Goal: Task Accomplishment & Management: Complete application form

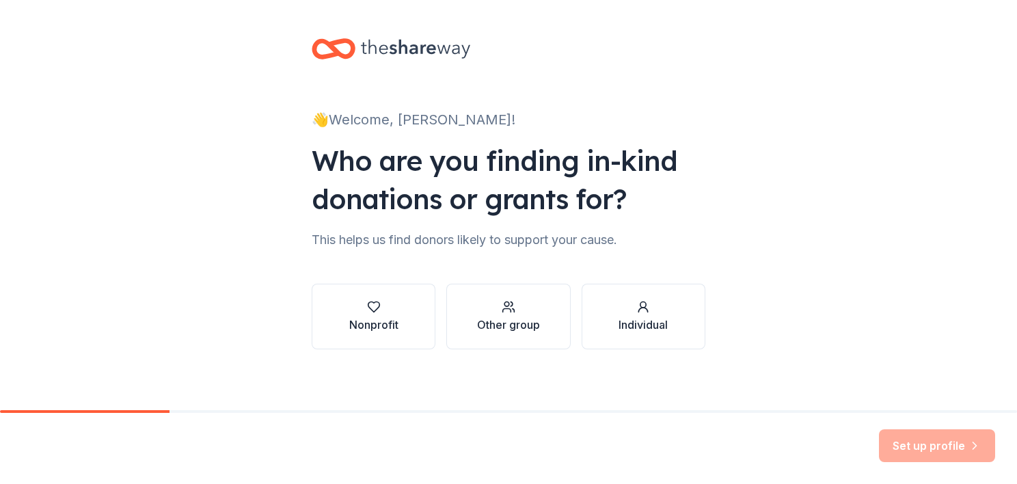
scroll to position [5, 0]
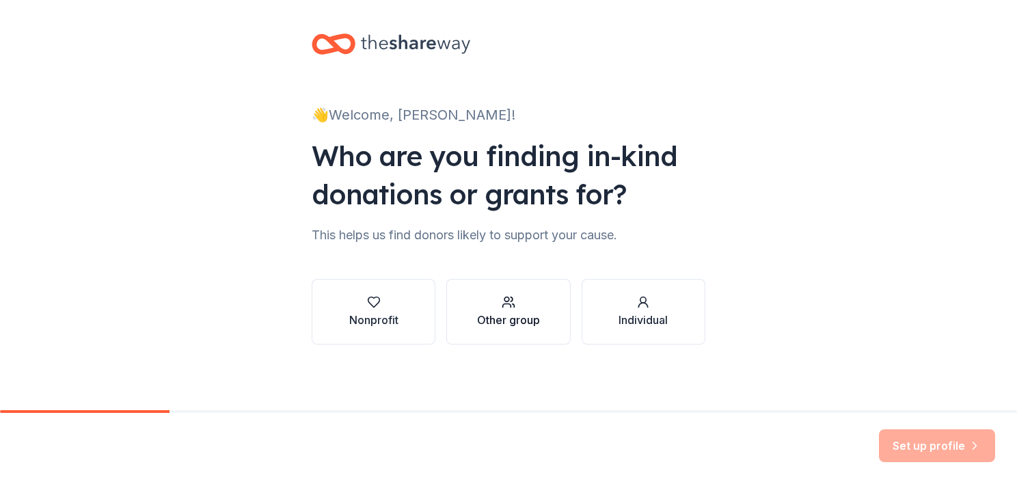
click at [502, 308] on icon "button" at bounding box center [509, 302] width 14 height 14
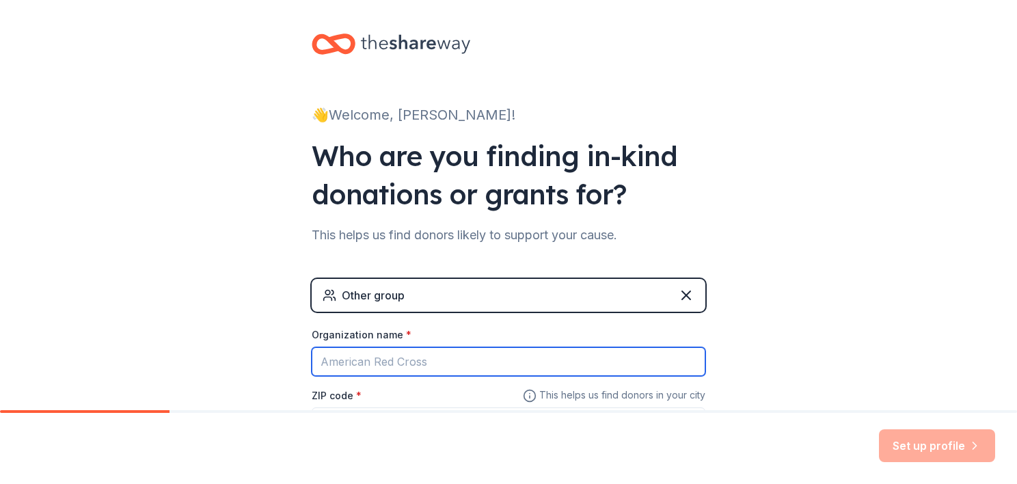
click at [423, 364] on input "Organization name *" at bounding box center [509, 361] width 394 height 29
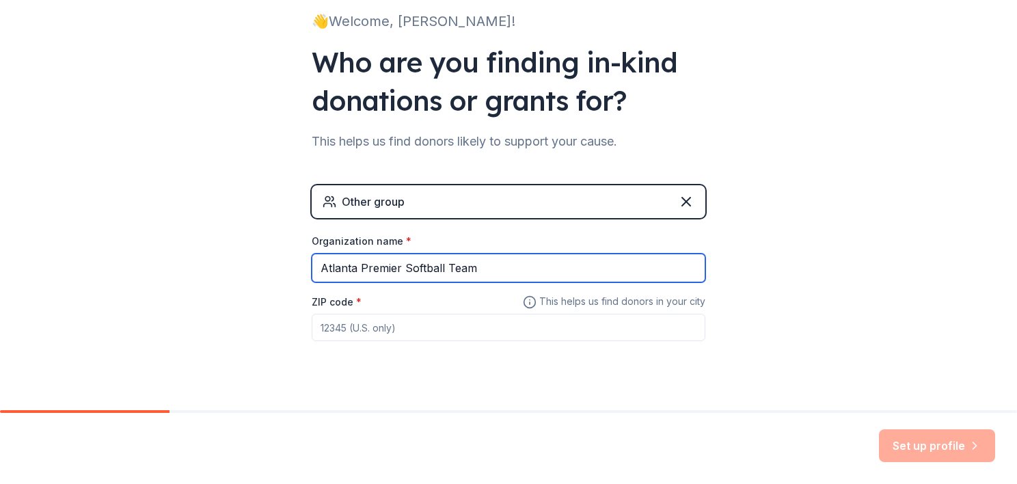
scroll to position [122, 0]
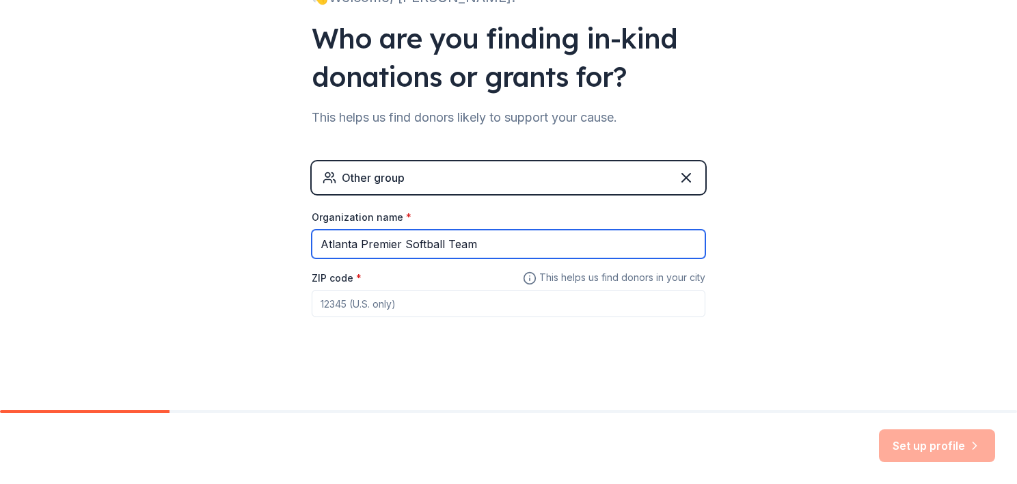
type input "Atlanta Premier Softball Team"
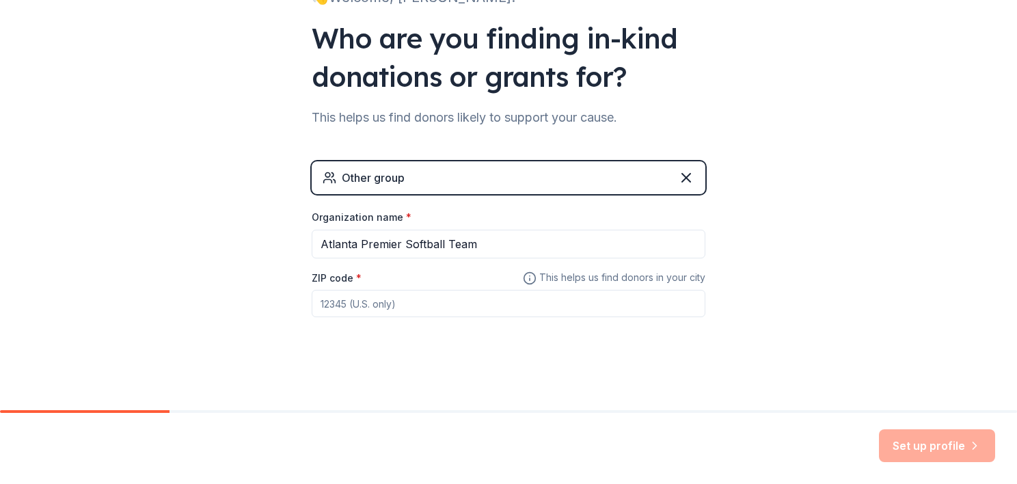
click at [494, 304] on input "ZIP code *" at bounding box center [509, 303] width 394 height 27
type input "30349"
click at [942, 443] on button "Set up profile" at bounding box center [937, 445] width 116 height 33
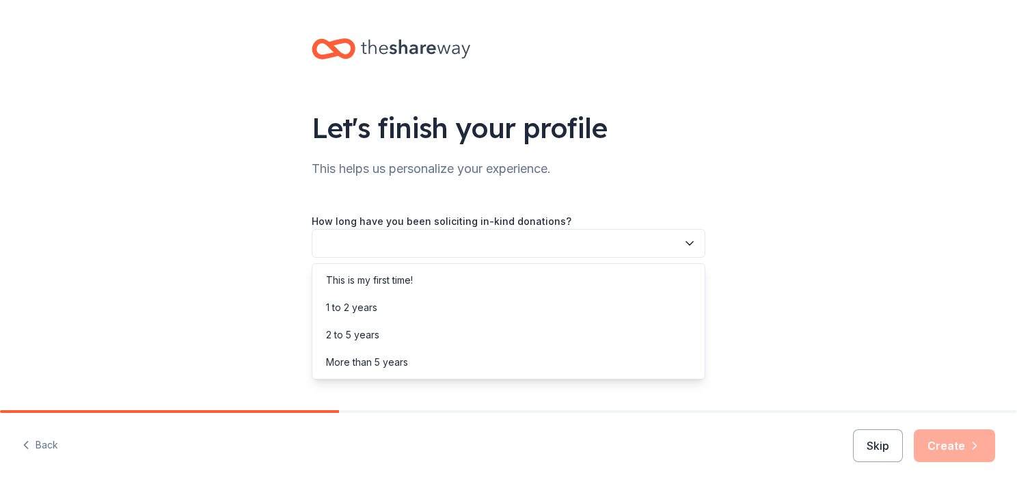
click at [658, 243] on button "button" at bounding box center [509, 243] width 394 height 29
click at [531, 284] on div "This is my first time!" at bounding box center [508, 280] width 387 height 27
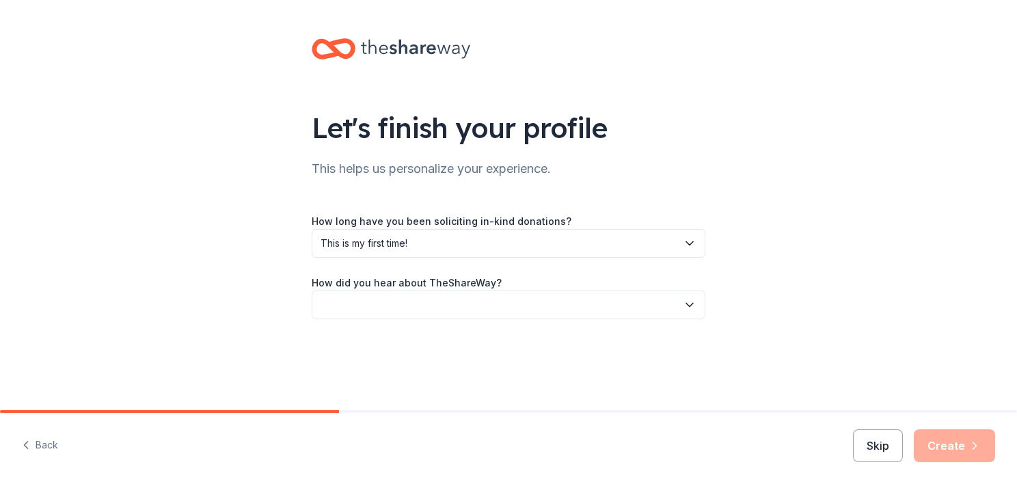
click at [531, 302] on button "button" at bounding box center [509, 305] width 394 height 29
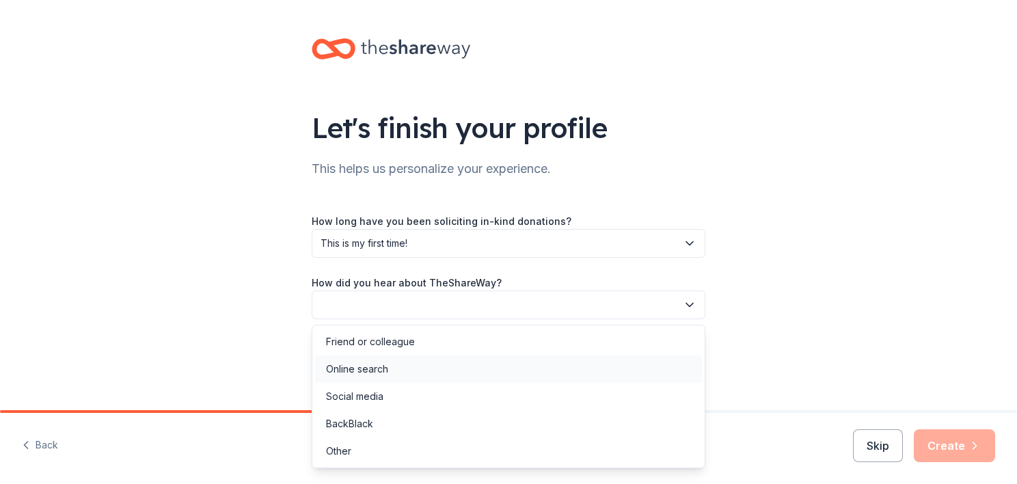
click at [485, 362] on div "Online search" at bounding box center [508, 369] width 387 height 27
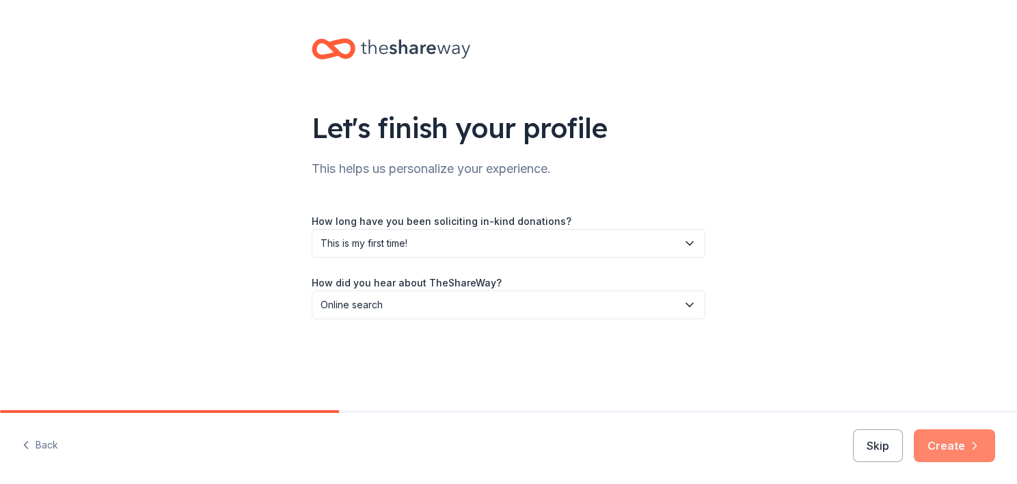
click at [948, 440] on button "Create" at bounding box center [954, 445] width 81 height 33
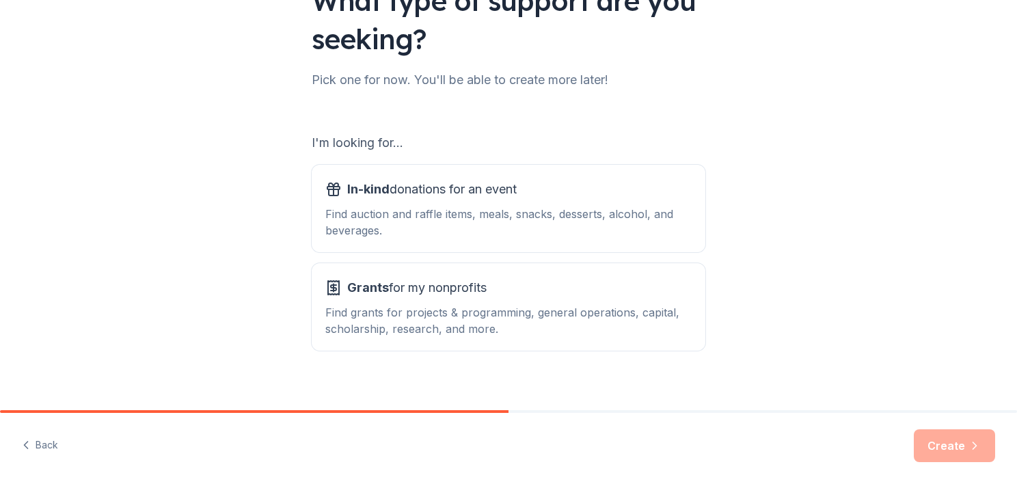
scroll to position [142, 0]
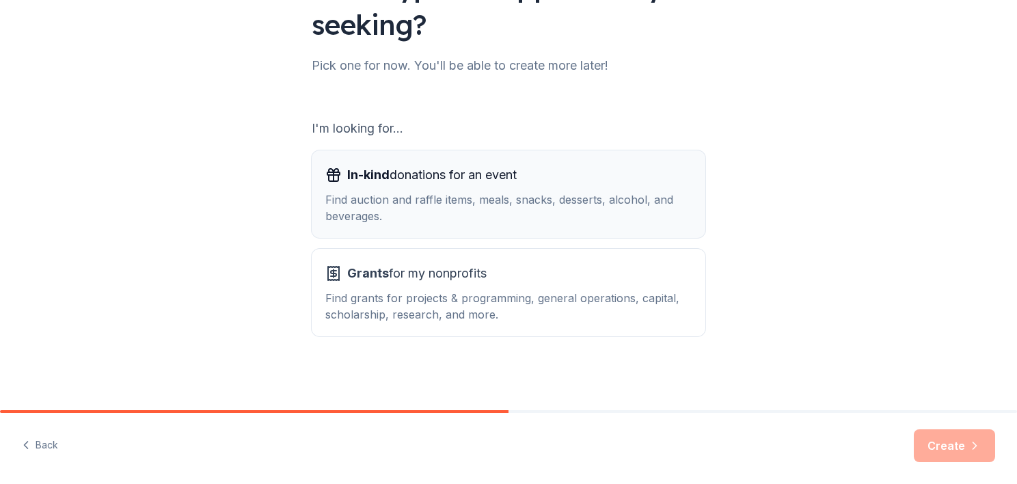
click at [517, 174] on span "In-kind donations for an event" at bounding box center [432, 175] width 170 height 22
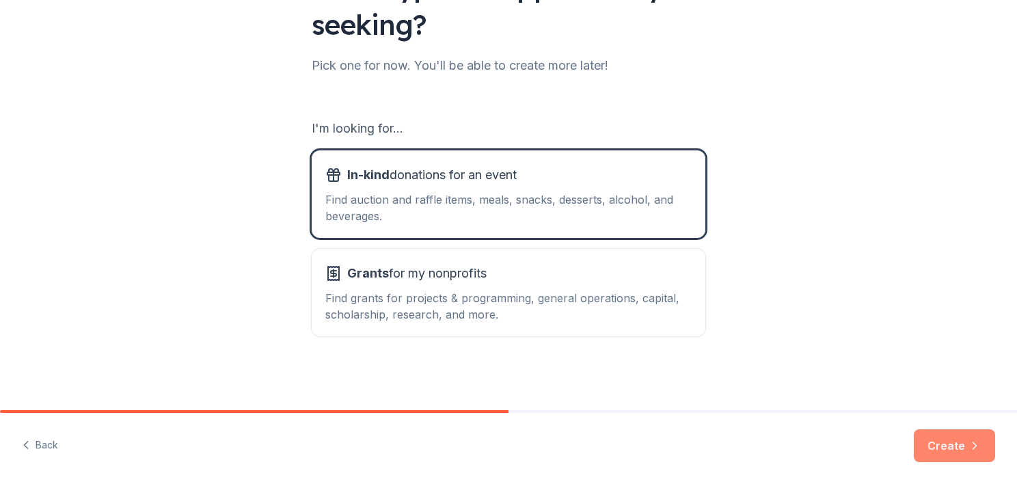
click at [944, 456] on button "Create" at bounding box center [954, 445] width 81 height 33
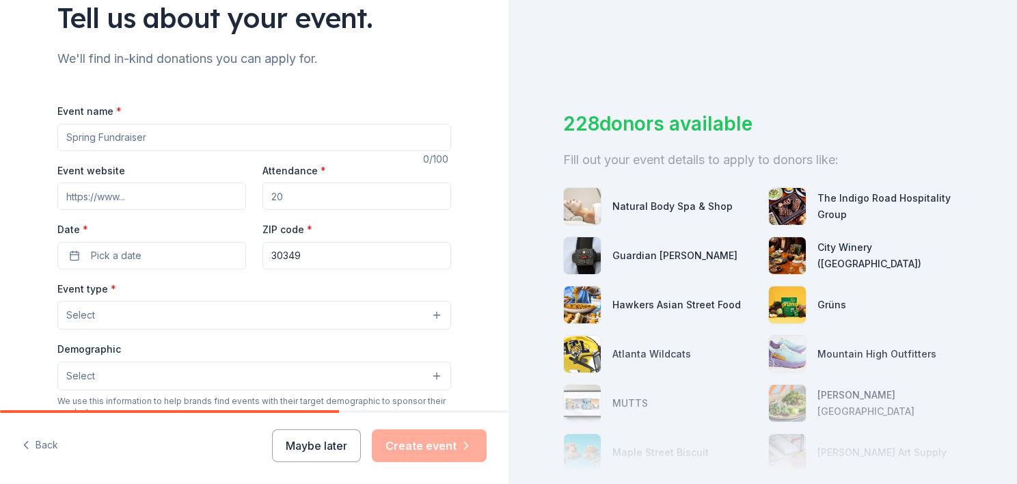
scroll to position [126, 0]
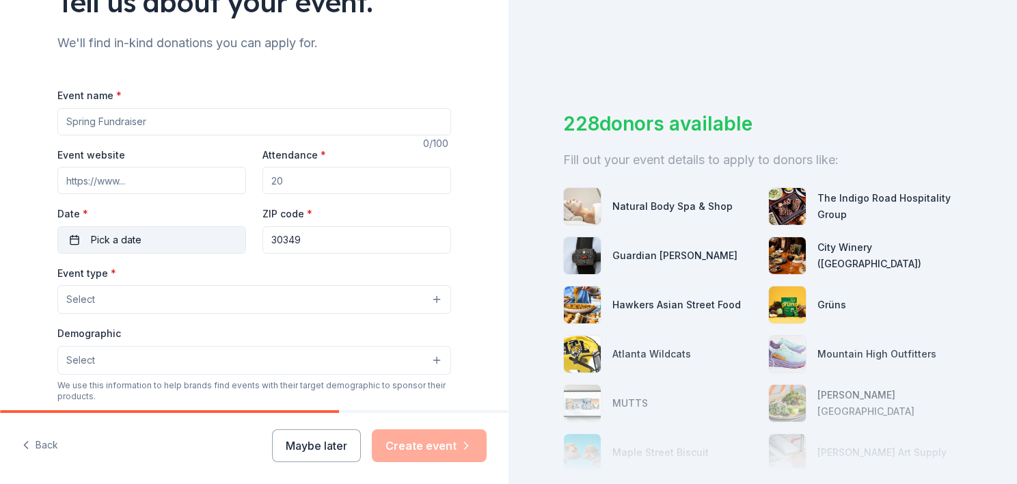
click at [137, 239] on button "Pick a date" at bounding box center [151, 239] width 189 height 27
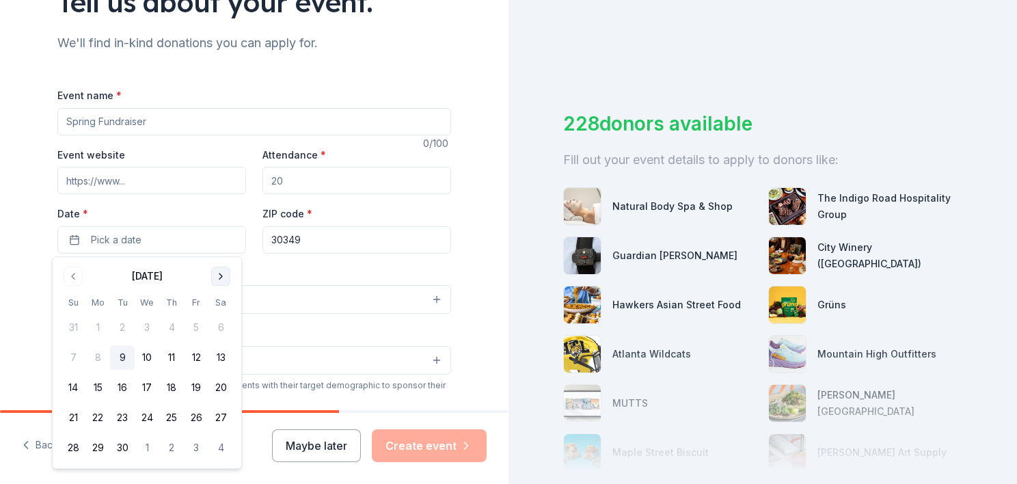
click at [220, 277] on button "Go to next month" at bounding box center [220, 276] width 19 height 19
click at [219, 356] on button "11" at bounding box center [221, 357] width 25 height 25
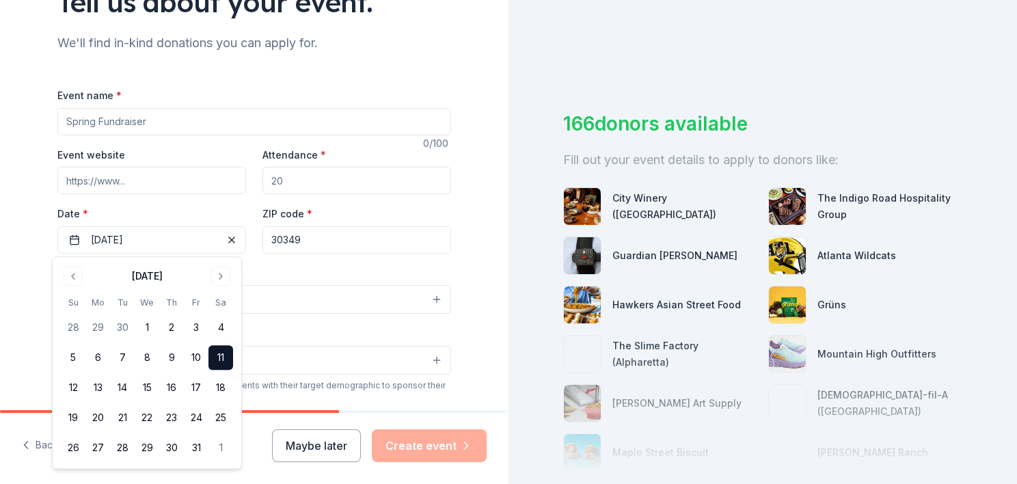
click at [312, 276] on div "Event type * Select" at bounding box center [254, 290] width 394 height 50
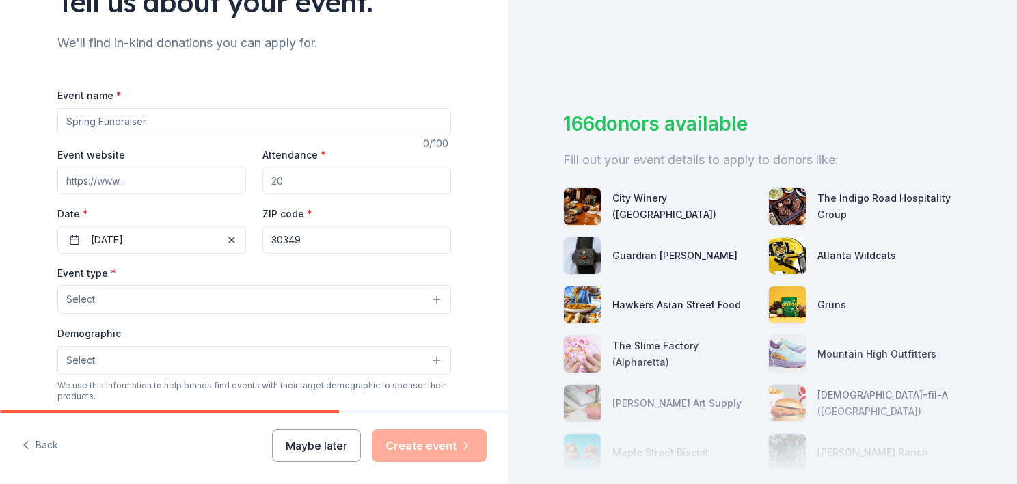
click at [198, 301] on button "Select" at bounding box center [254, 299] width 394 height 29
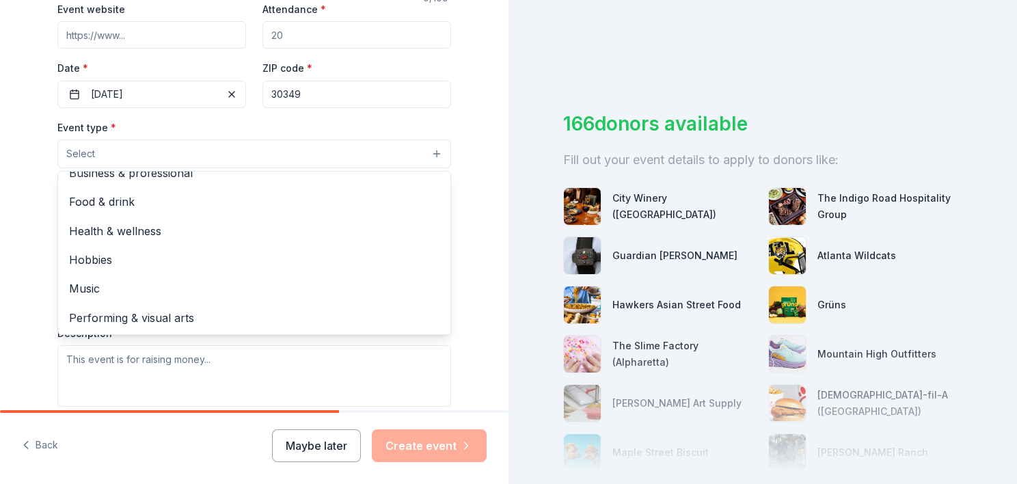
scroll to position [336, 0]
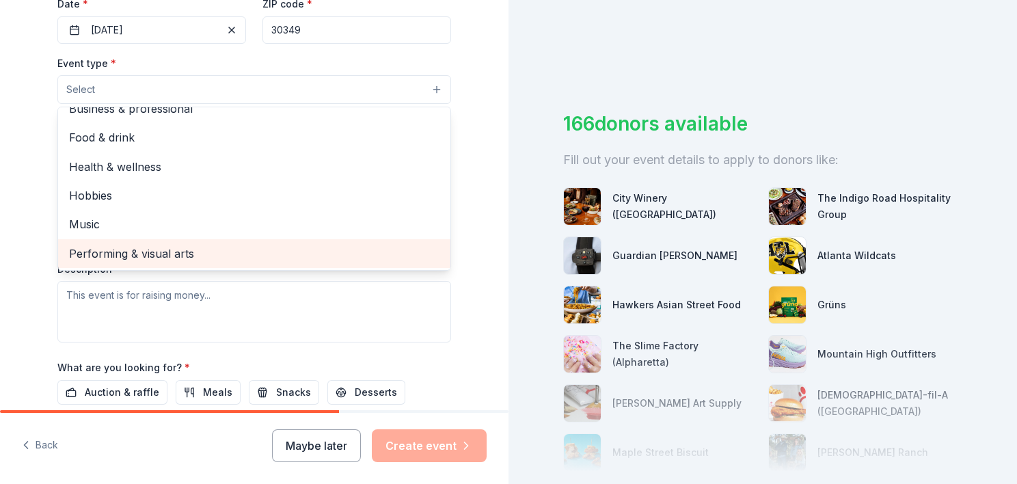
click at [375, 263] on div "Performing & visual arts" at bounding box center [254, 253] width 392 height 29
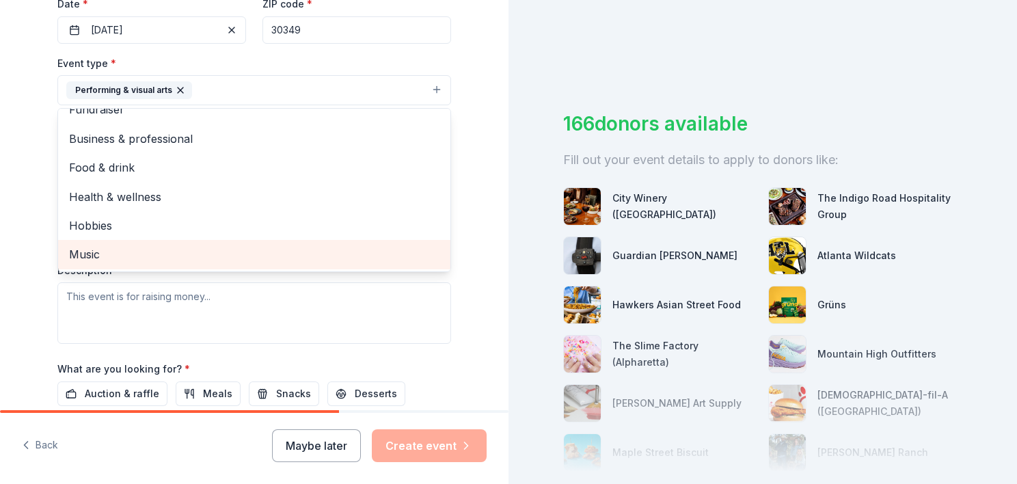
scroll to position [16, 0]
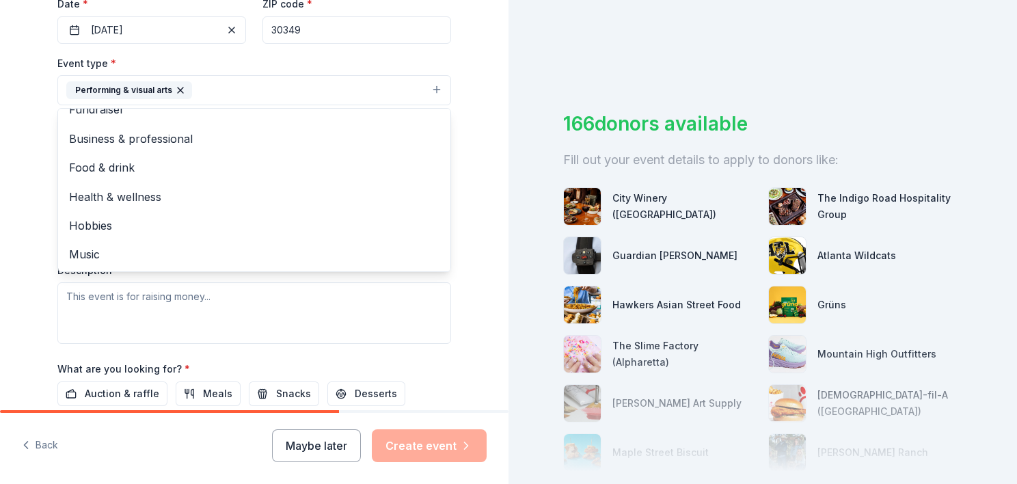
click at [386, 94] on button "Performing & visual arts" at bounding box center [254, 90] width 394 height 30
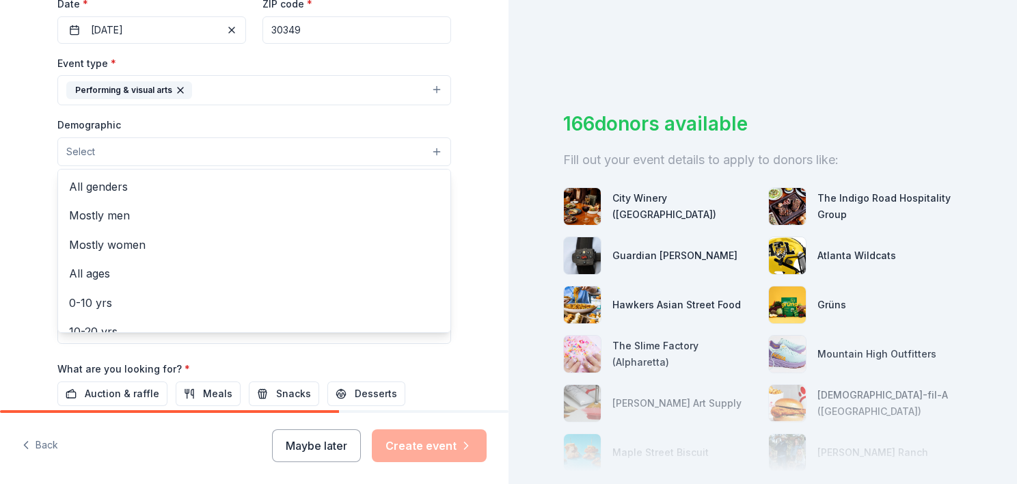
click at [220, 146] on button "Select" at bounding box center [254, 151] width 394 height 29
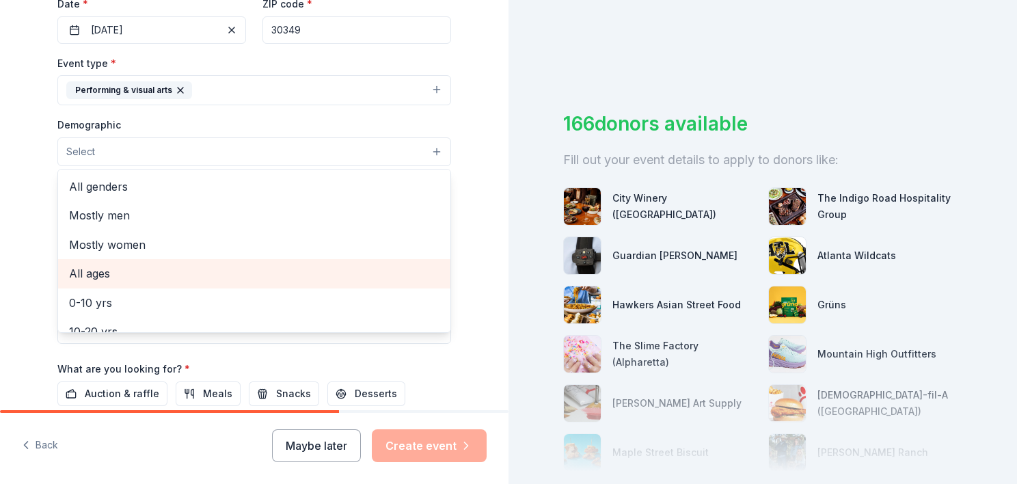
click at [123, 276] on span "All ages" at bounding box center [254, 274] width 371 height 18
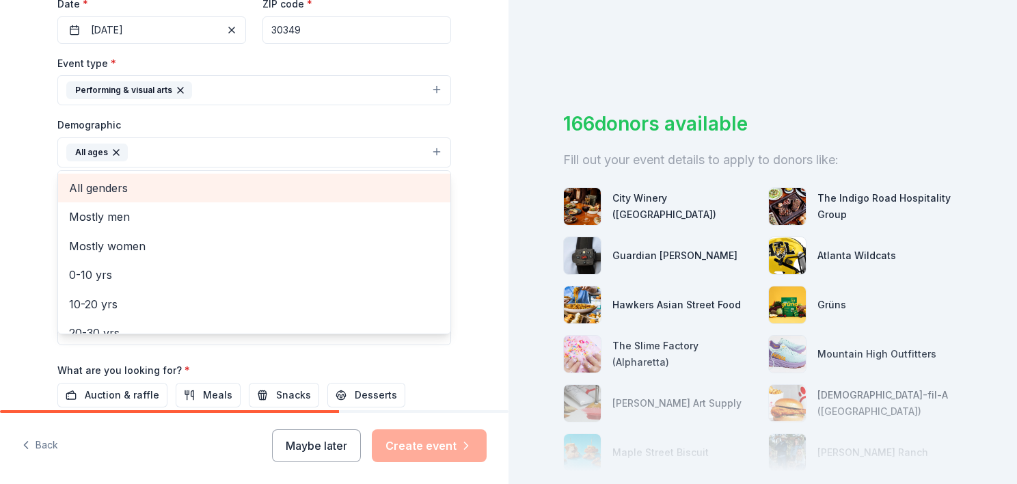
click at [334, 188] on span "All genders" at bounding box center [254, 188] width 371 height 18
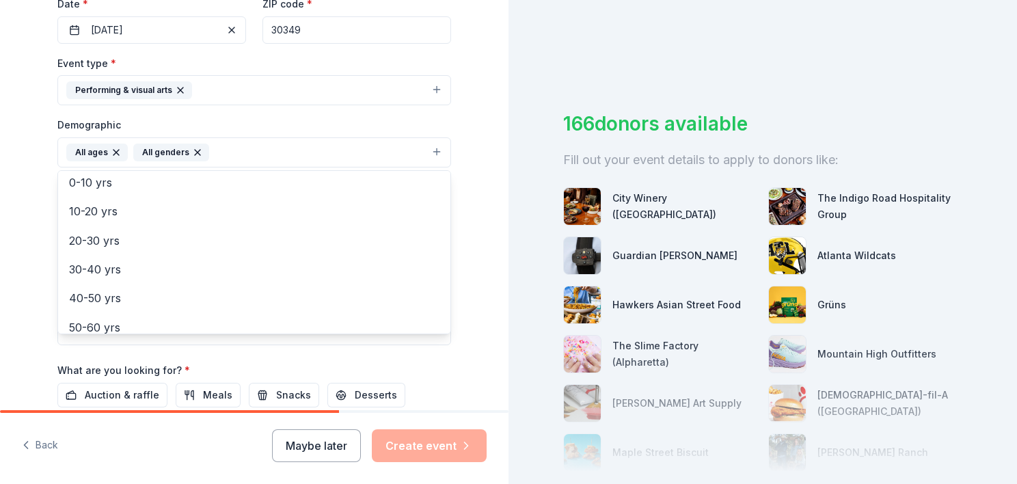
scroll to position [42, 0]
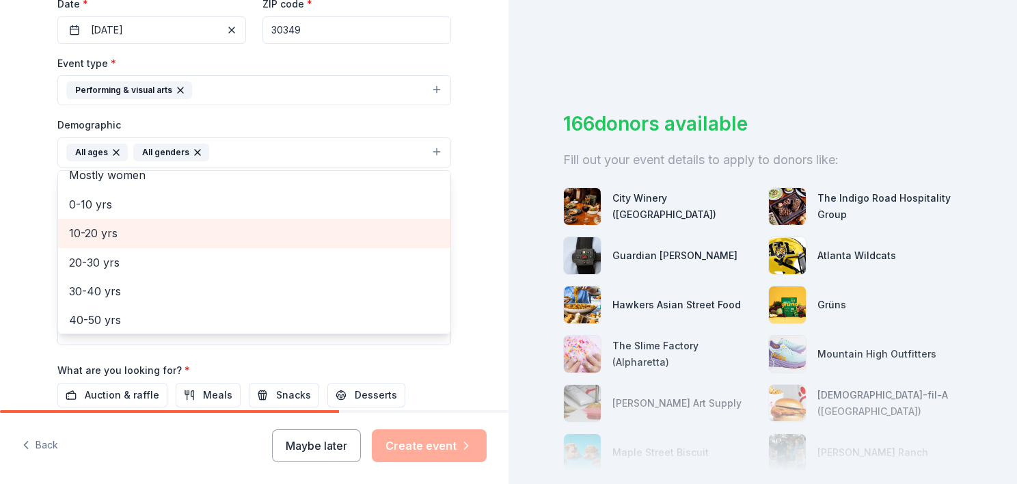
click at [197, 230] on span "10-20 yrs" at bounding box center [254, 233] width 371 height 18
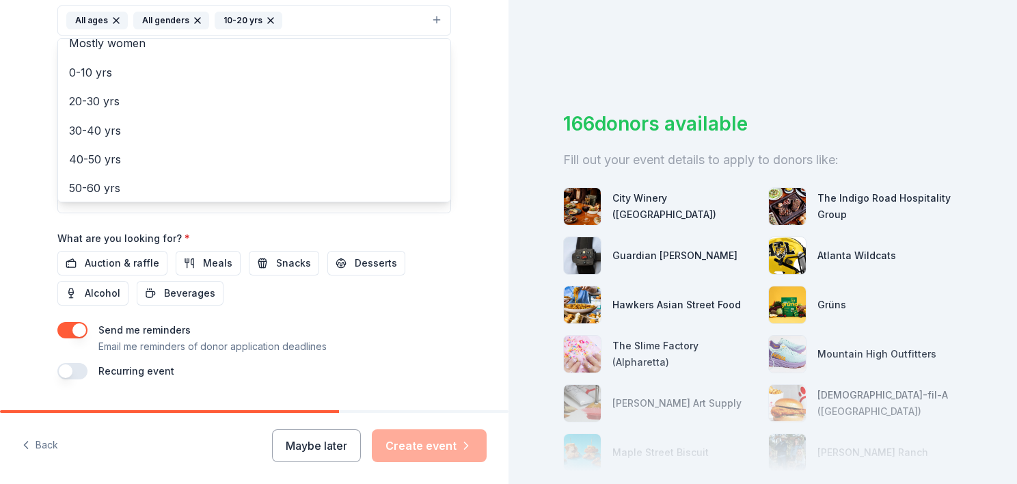
scroll to position [468, 0]
click at [185, 298] on div "Event name * 0 /100 Event website Attendance * Date * 10/11/2025 ZIP code * 303…" at bounding box center [254, 61] width 394 height 634
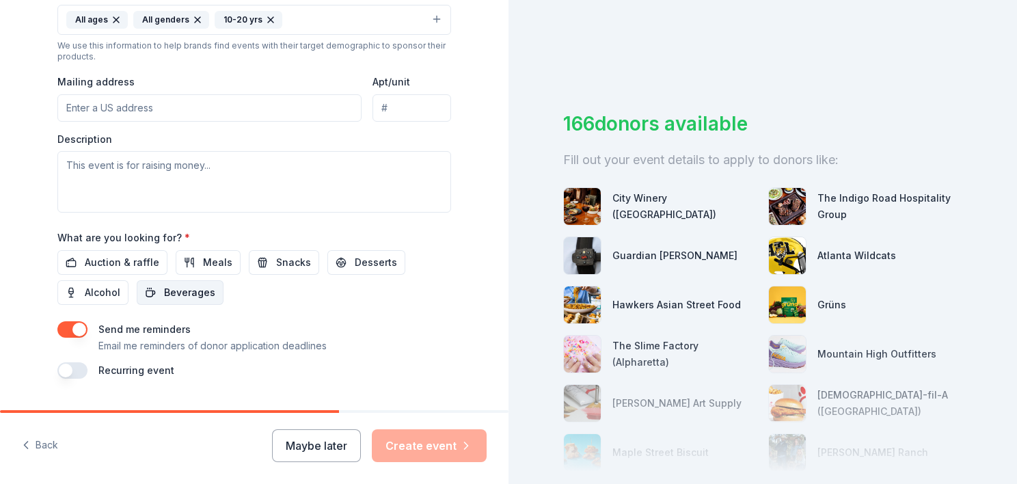
drag, startPoint x: 185, startPoint y: 298, endPoint x: 178, endPoint y: 290, distance: 10.7
click at [178, 290] on span "Beverages" at bounding box center [189, 292] width 51 height 16
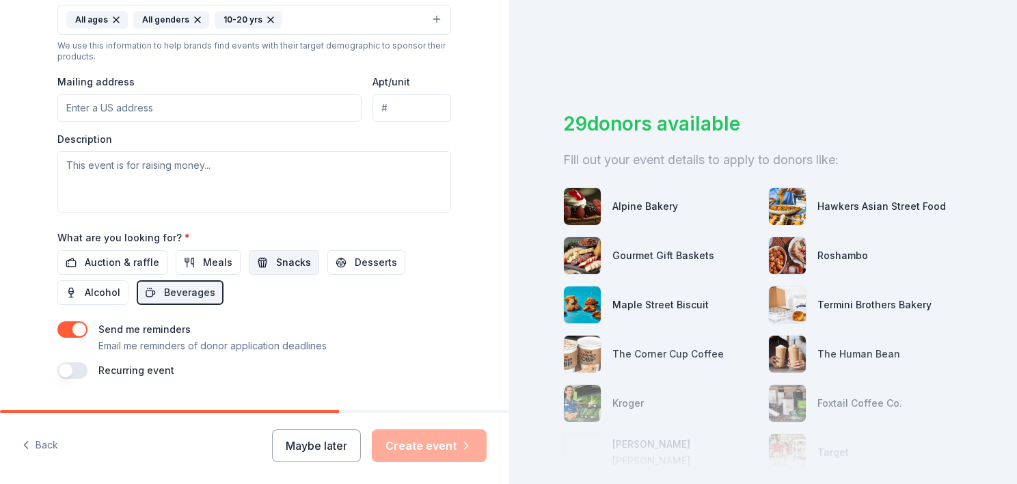
click at [276, 265] on span "Snacks" at bounding box center [293, 262] width 35 height 16
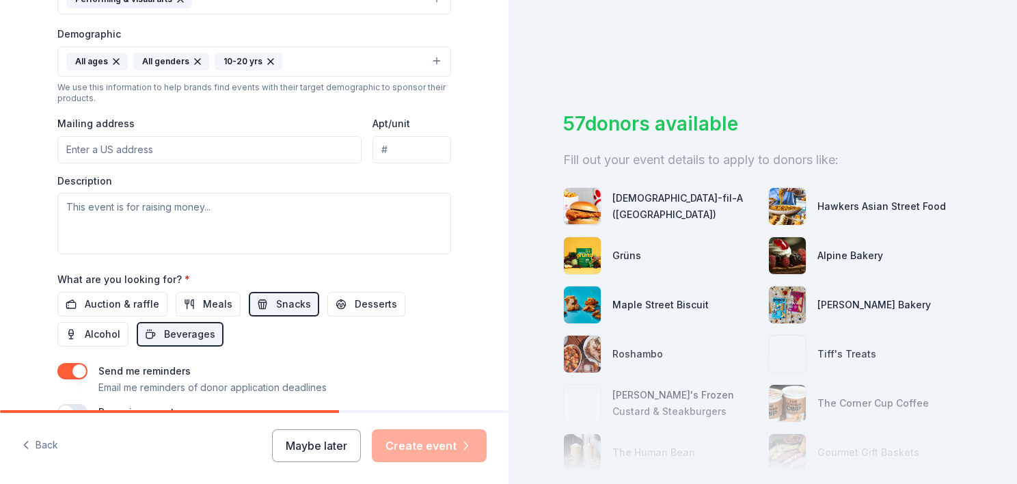
scroll to position [410, 0]
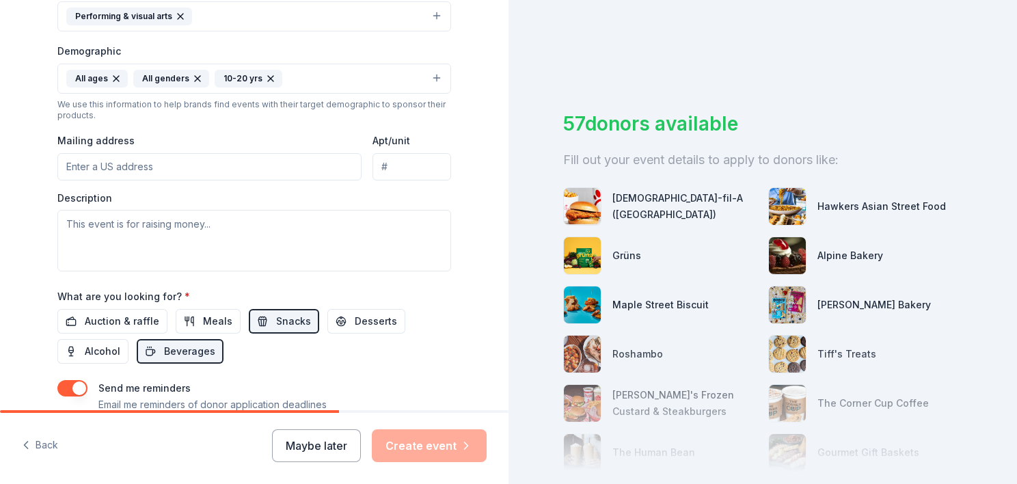
click at [255, 171] on input "Mailing address" at bounding box center [209, 166] width 304 height 27
type input "6477 Dekeon Dr"
type input "Lot 289"
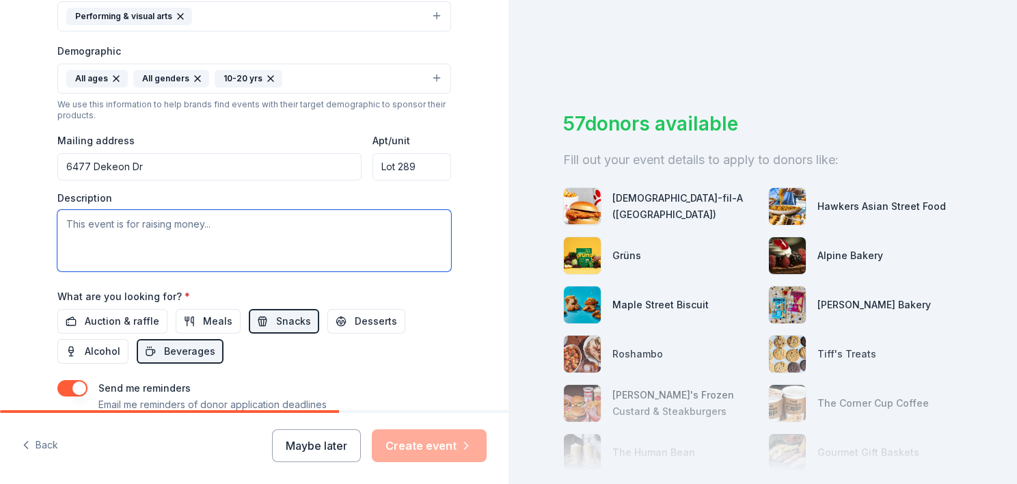
click at [187, 232] on textarea at bounding box center [254, 241] width 394 height 62
type textarea "This is an event for girls softball teams USSSA Softball Tournaments"
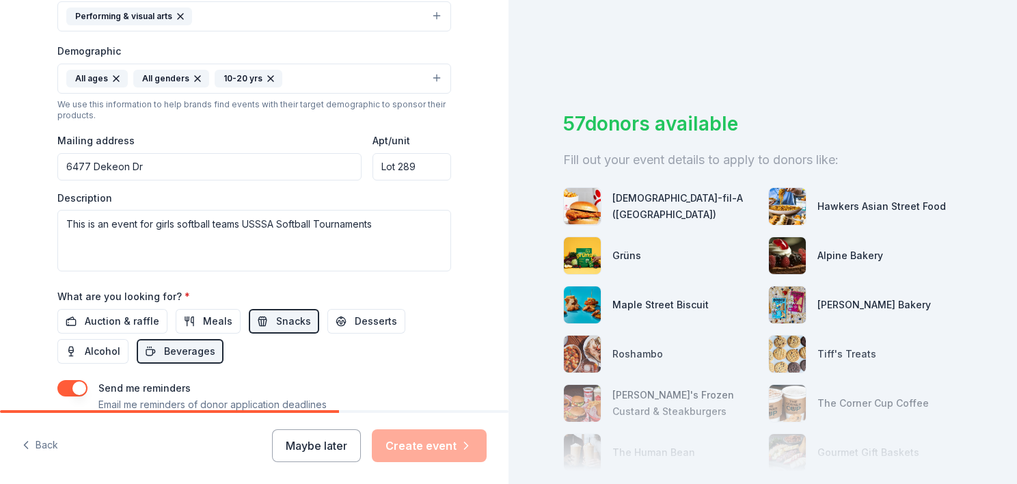
click at [509, 78] on div "57 donors available Fill out your event details to apply to donors like: Chick-…" at bounding box center [763, 242] width 509 height 484
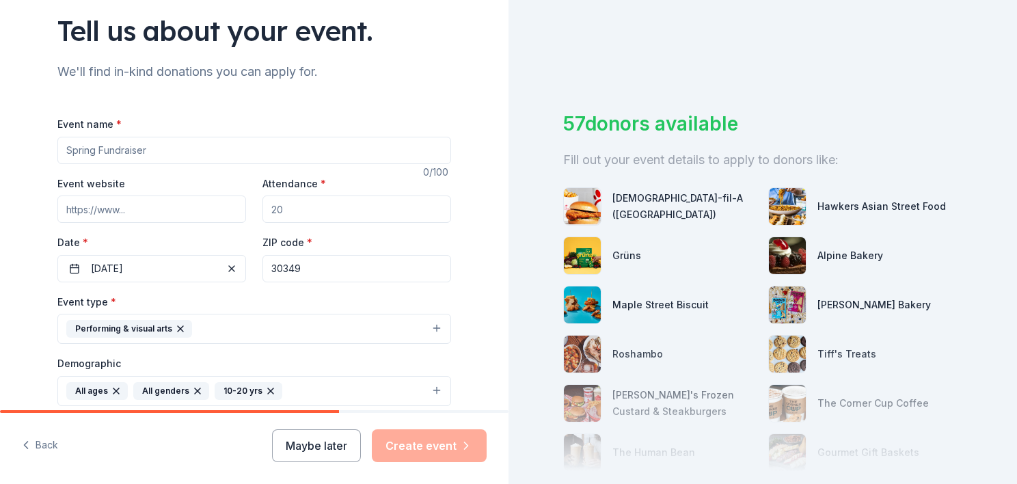
scroll to position [94, 0]
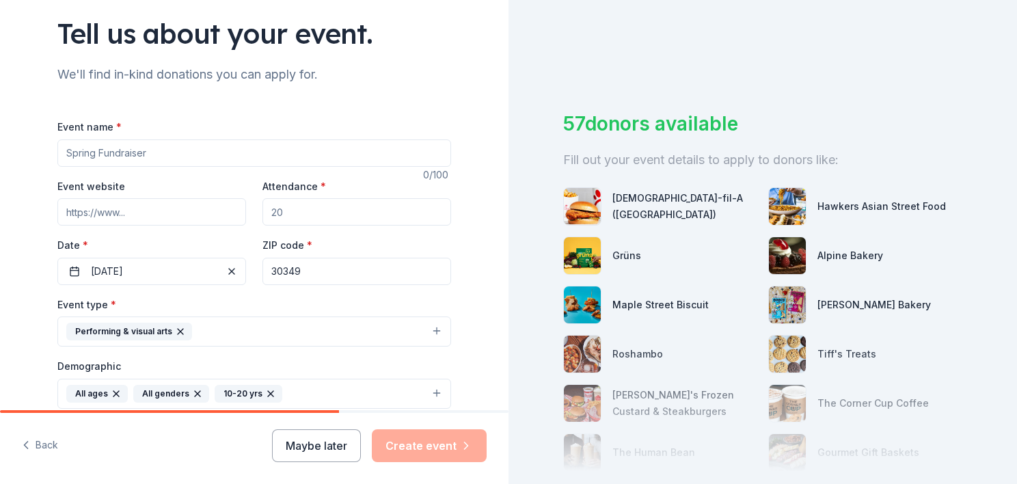
click at [309, 152] on input "Event name *" at bounding box center [254, 152] width 394 height 27
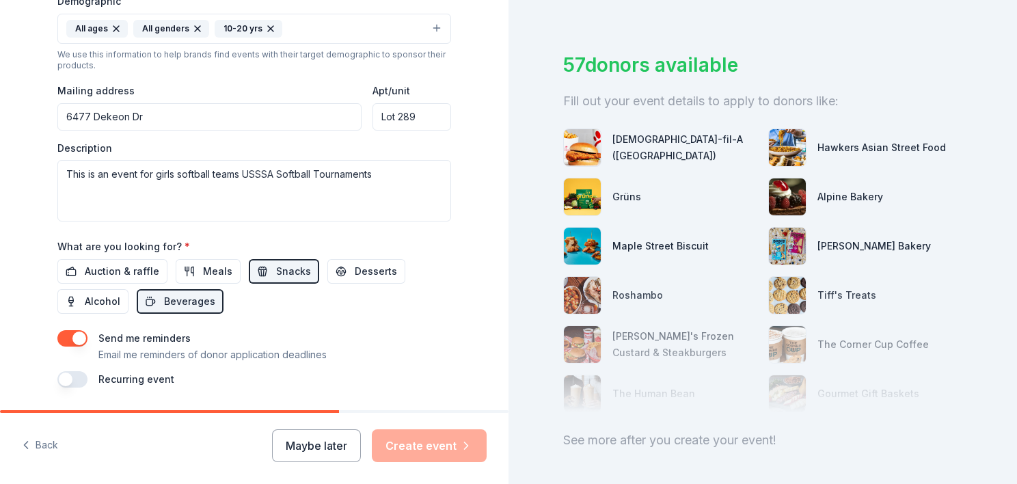
scroll to position [502, 0]
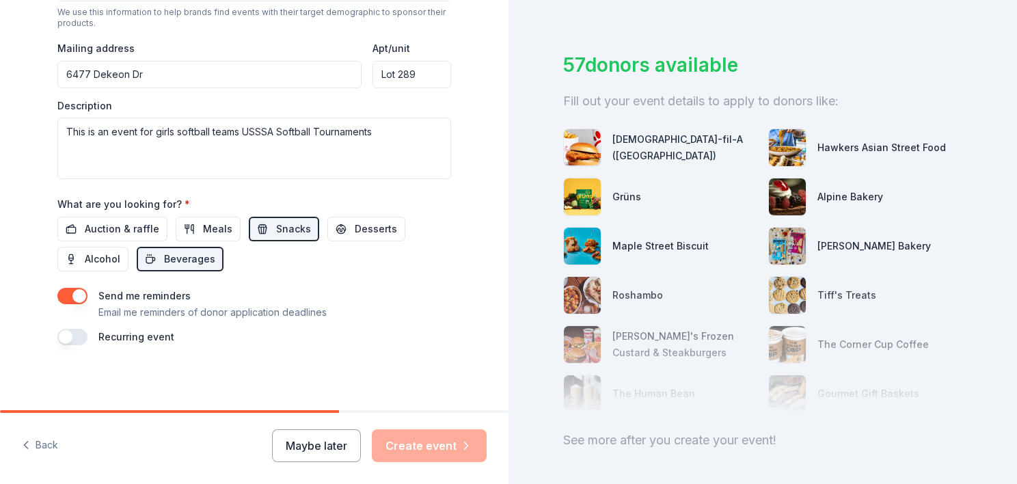
type input "USSSA SOFTBALL TOURNAMENT"
click at [459, 449] on div "Maybe later Create event" at bounding box center [379, 445] width 215 height 33
click at [67, 334] on button "button" at bounding box center [72, 337] width 30 height 16
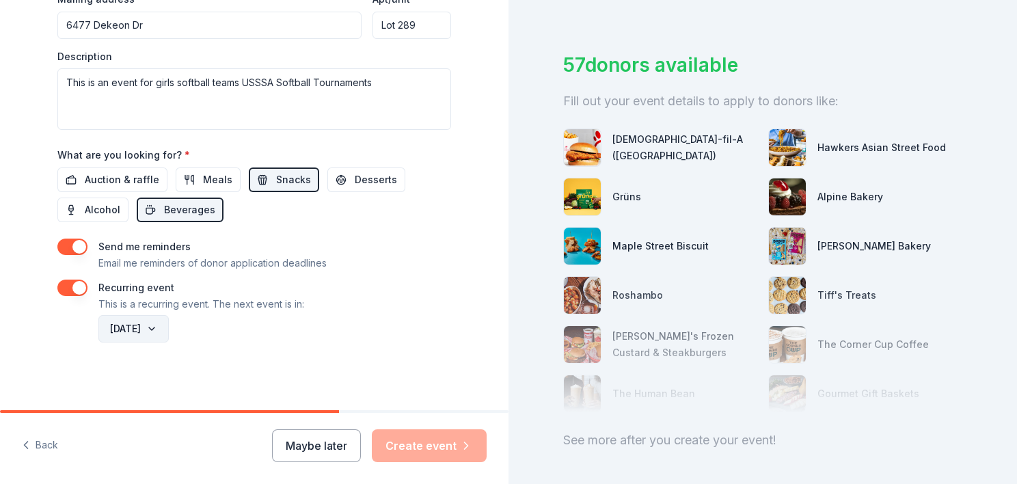
click at [169, 330] on button "October 2026" at bounding box center [133, 328] width 70 height 27
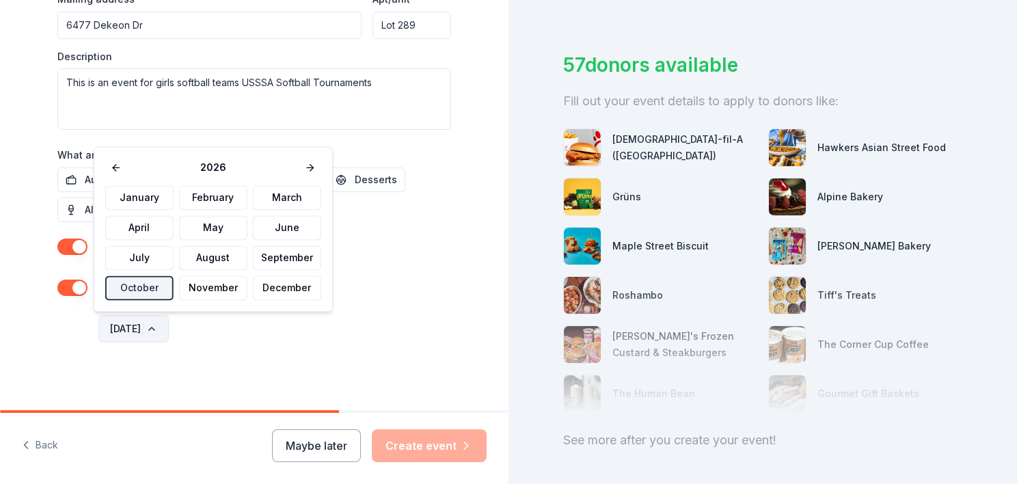
click at [169, 330] on button "October 2026" at bounding box center [133, 328] width 70 height 27
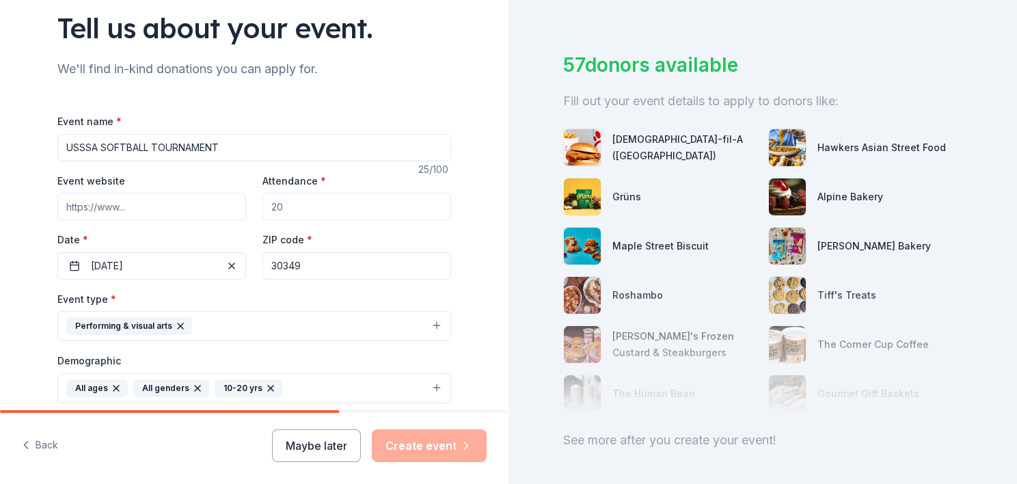
scroll to position [93, 0]
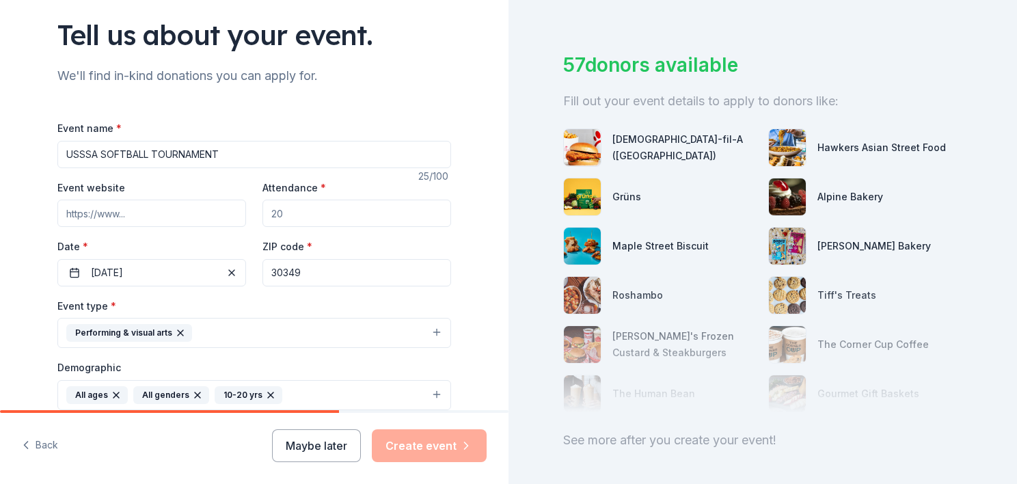
drag, startPoint x: 353, startPoint y: 211, endPoint x: 234, endPoint y: 224, distance: 119.8
click at [234, 224] on div "Event website Attendance * Date * 10/11/2025 ZIP code * 30349" at bounding box center [254, 232] width 394 height 107
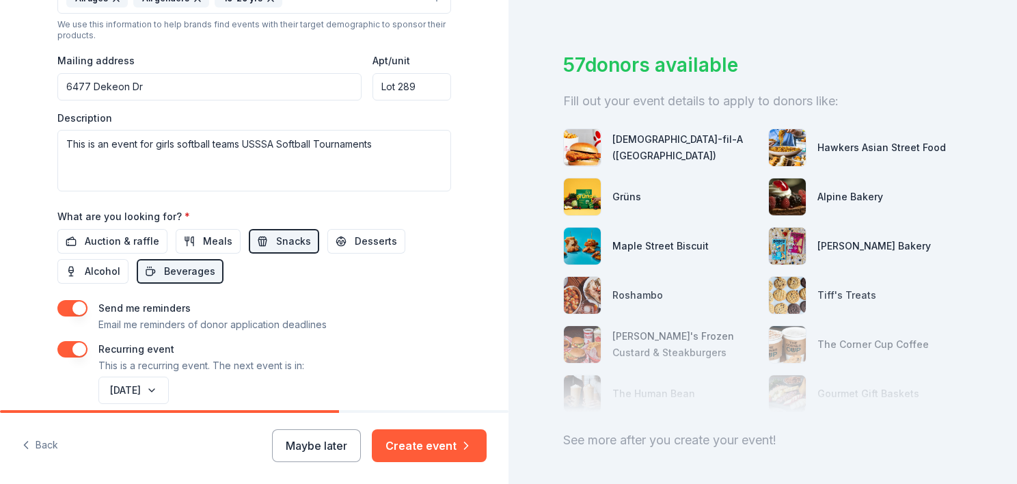
scroll to position [551, 0]
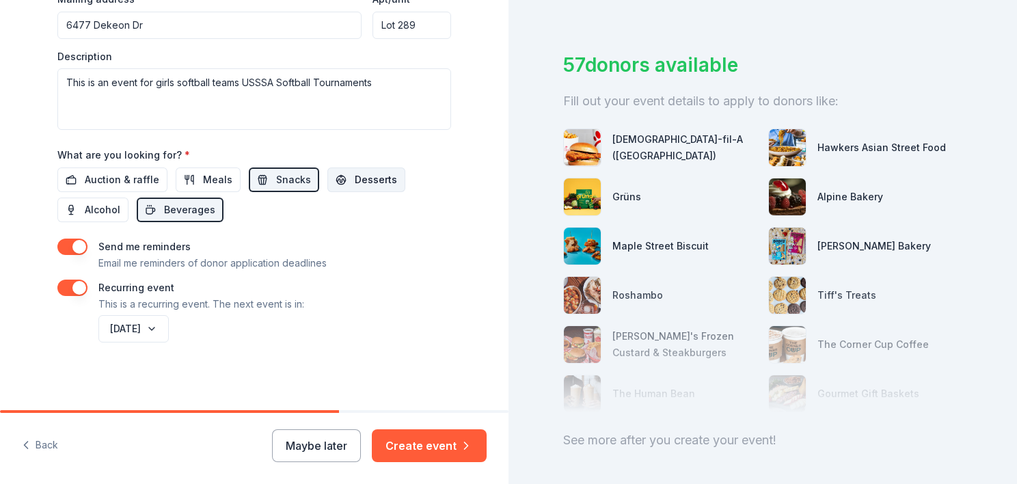
type input "500"
click at [373, 176] on span "Desserts" at bounding box center [376, 180] width 42 height 16
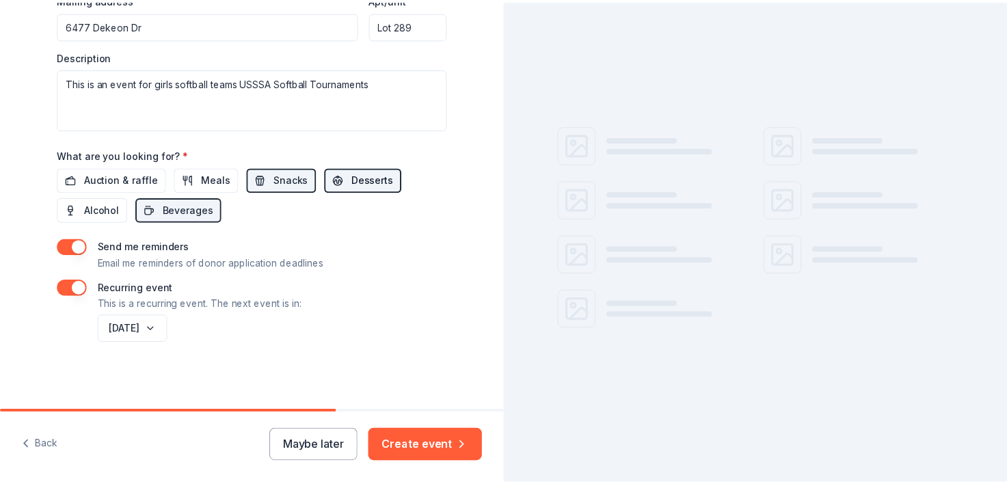
scroll to position [0, 0]
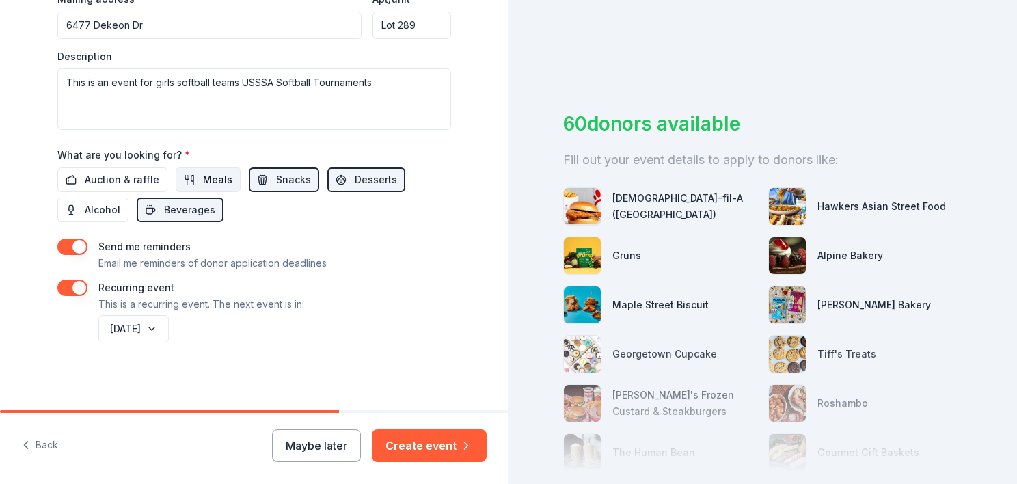
click at [209, 186] on span "Meals" at bounding box center [217, 180] width 29 height 16
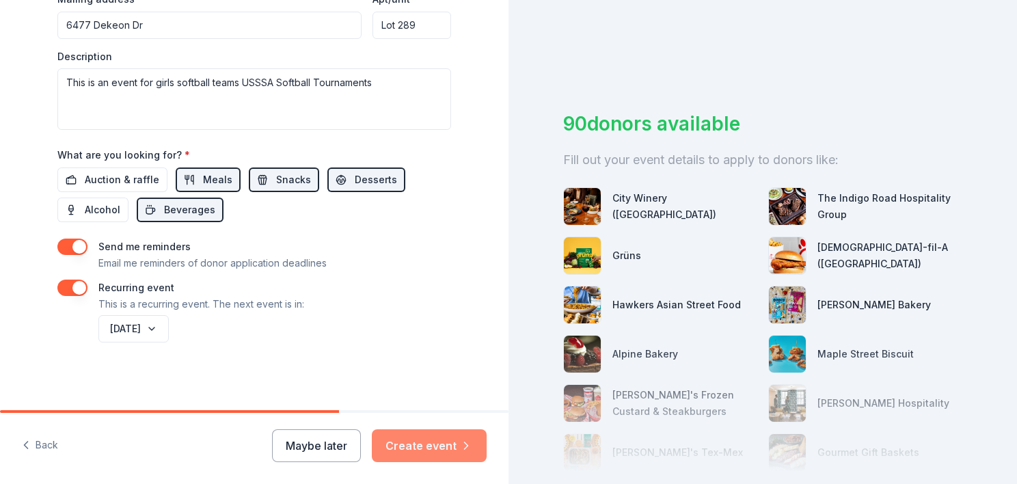
click at [433, 442] on button "Create event" at bounding box center [429, 445] width 115 height 33
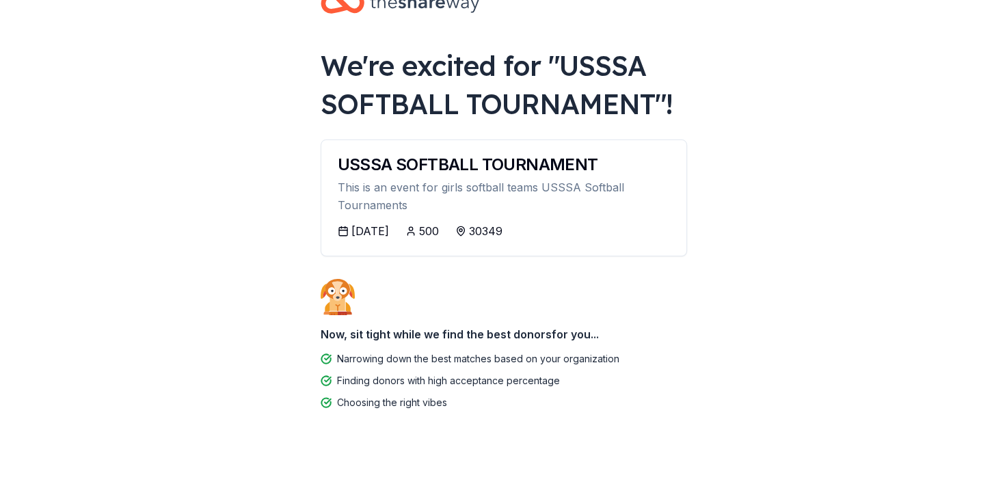
scroll to position [57, 0]
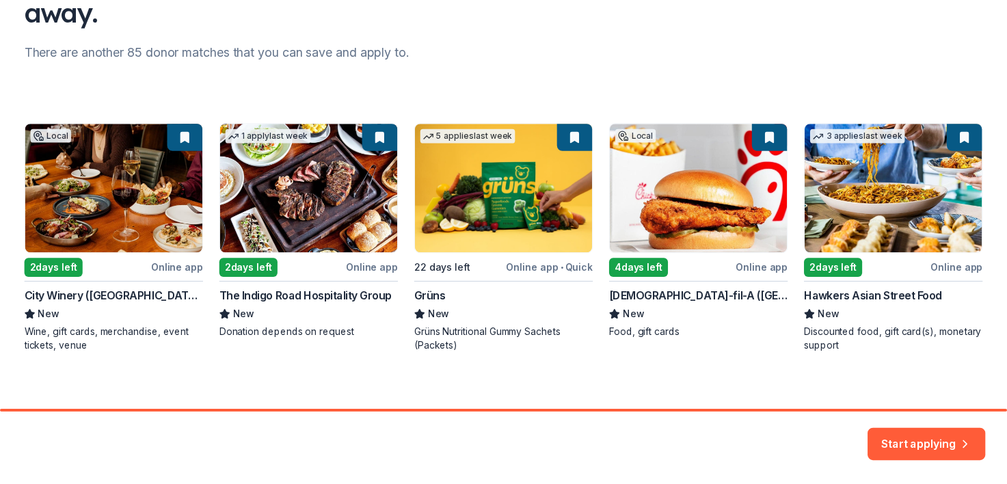
scroll to position [164, 0]
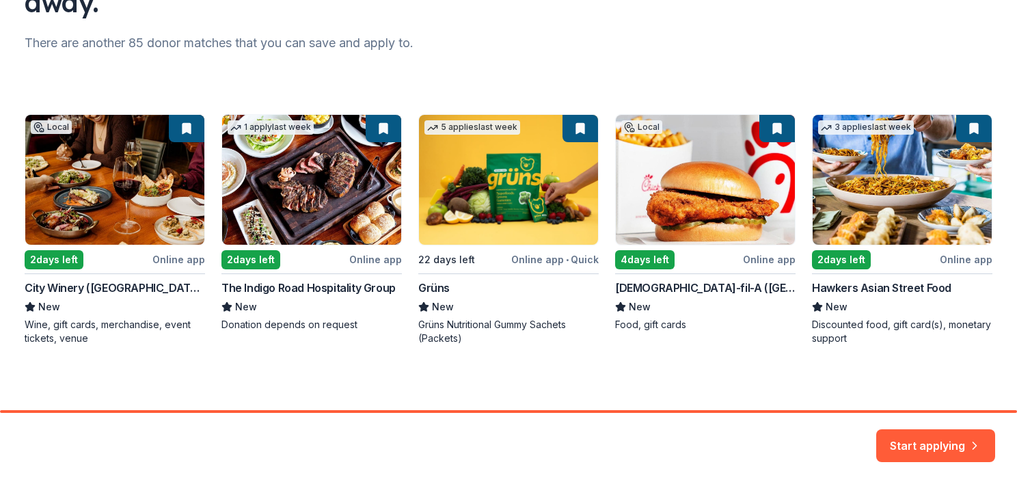
click at [692, 201] on div "Local 2 days left Online app City Winery (Atlanta) New Wine, gift cards, mercha…" at bounding box center [509, 229] width 968 height 231
click at [906, 442] on button "Start applying" at bounding box center [936, 437] width 119 height 33
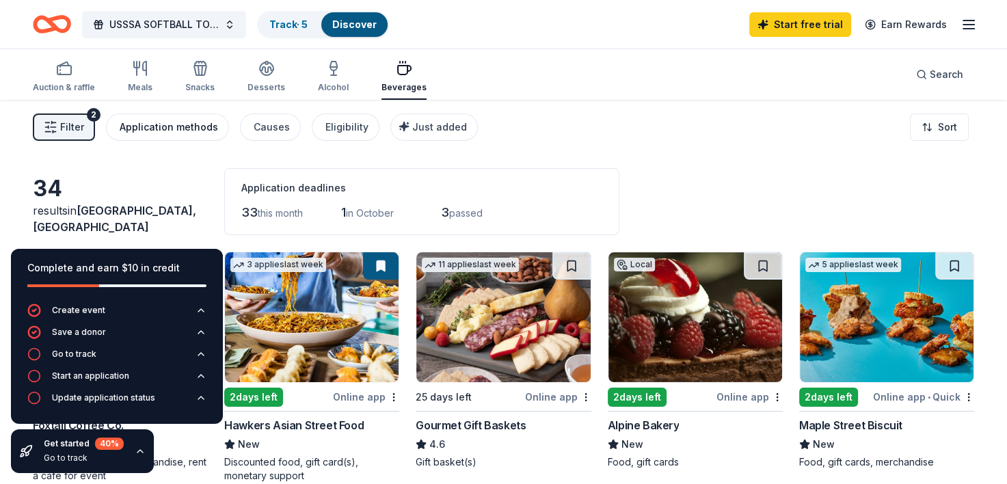
click at [189, 122] on div "Application methods" at bounding box center [169, 127] width 98 height 16
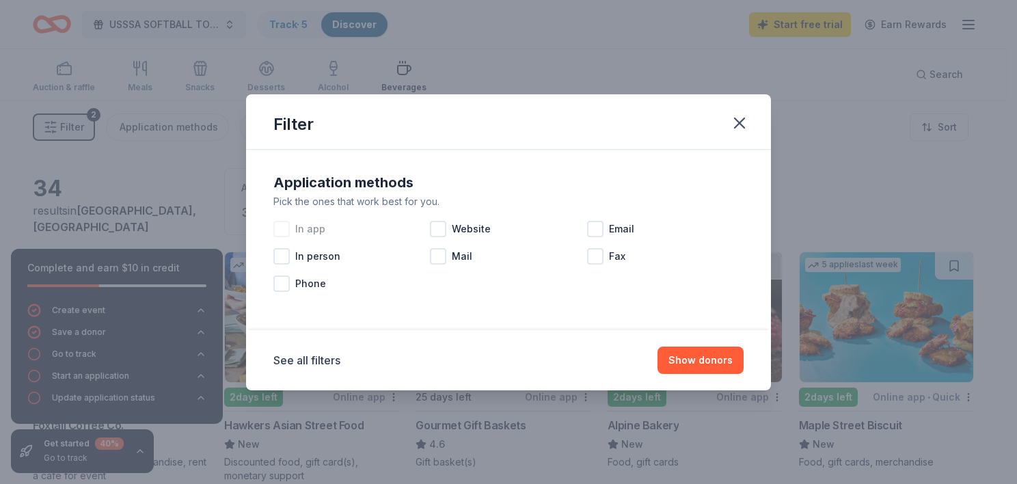
click at [285, 226] on div at bounding box center [281, 229] width 16 height 16
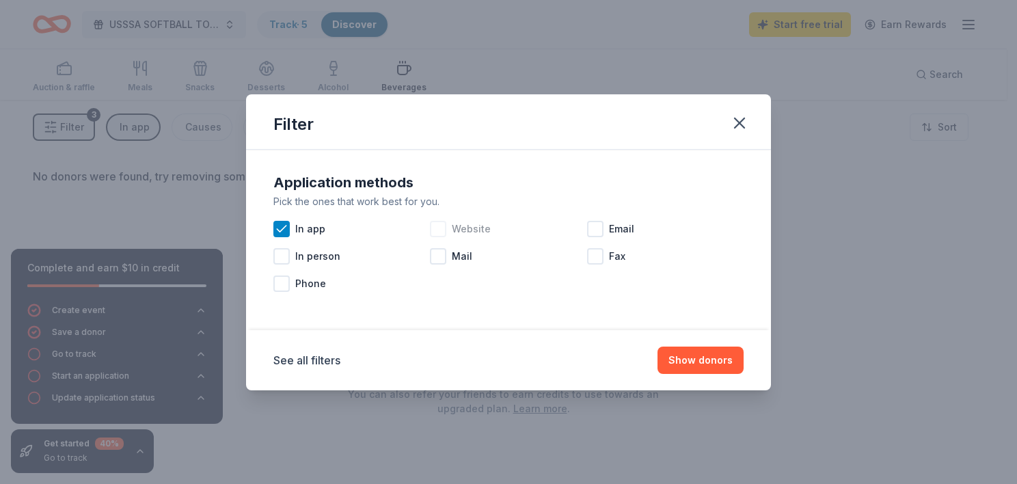
click at [442, 227] on div at bounding box center [438, 229] width 16 height 16
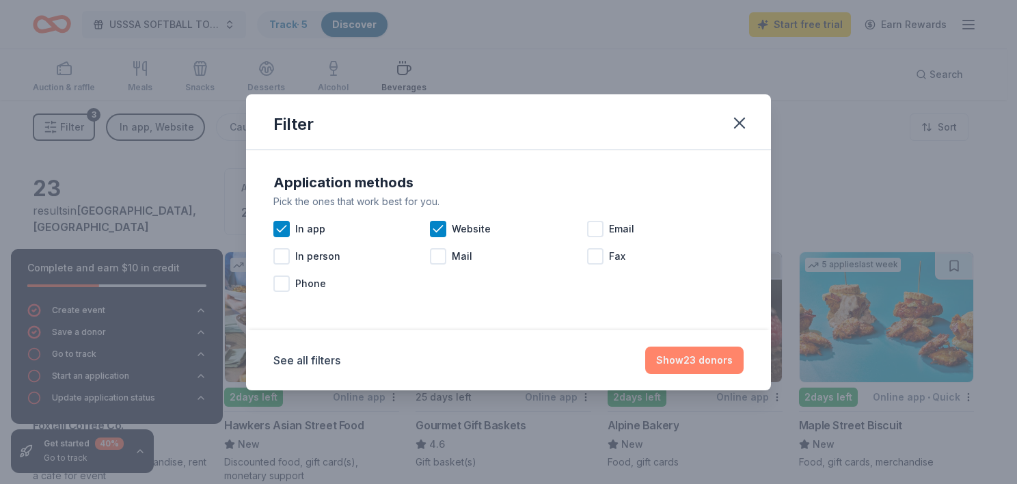
click at [717, 364] on button "Show 23 donors" at bounding box center [694, 360] width 98 height 27
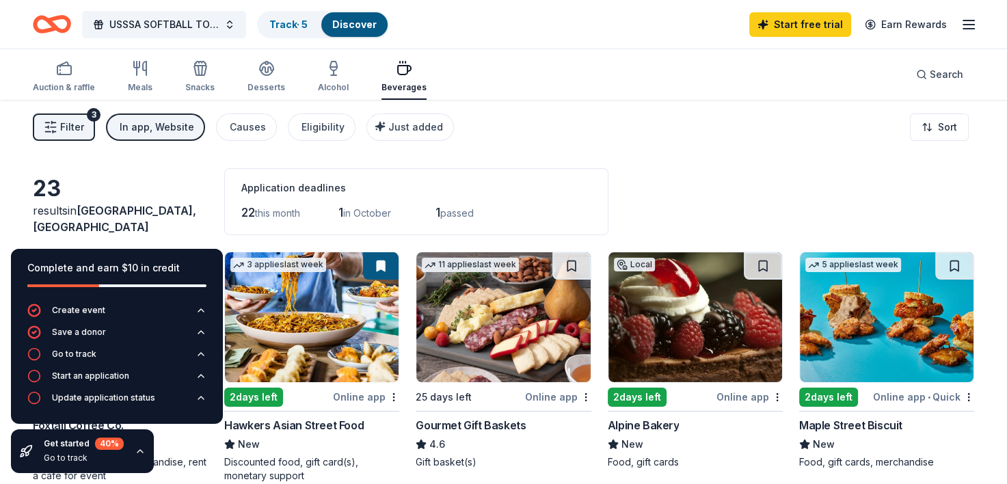
click at [870, 336] on img at bounding box center [887, 317] width 174 height 130
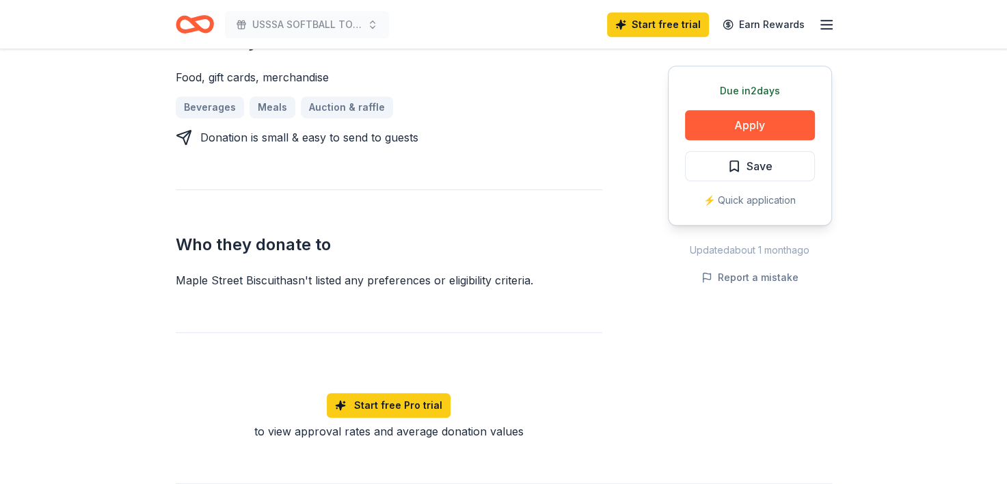
scroll to position [649, 0]
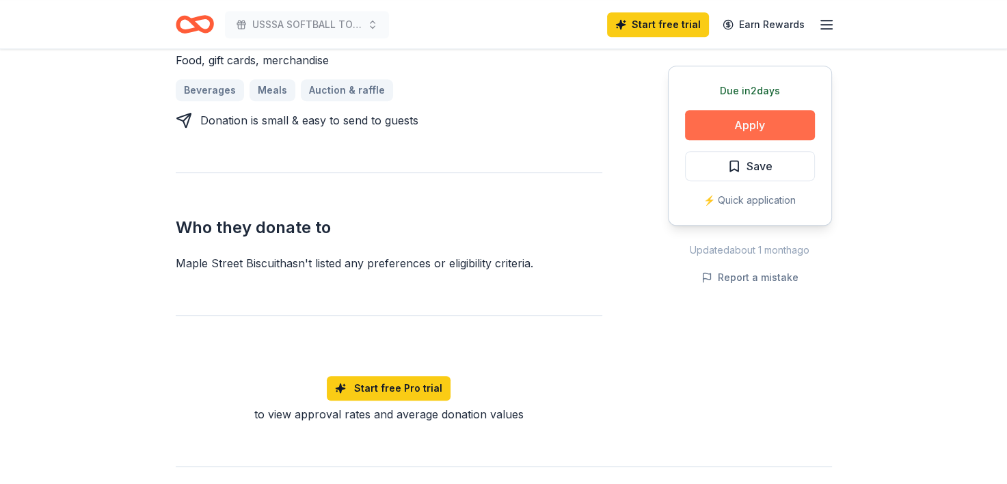
click at [775, 120] on button "Apply" at bounding box center [750, 125] width 130 height 30
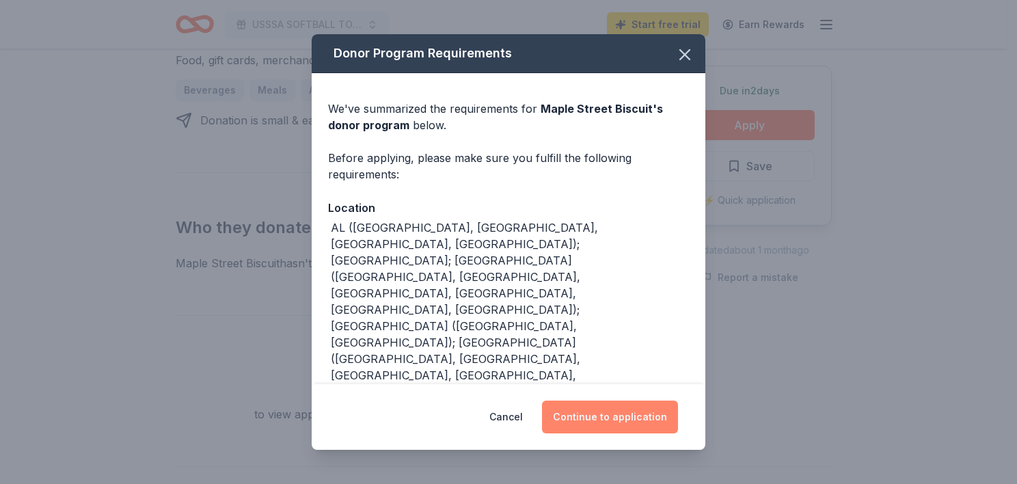
click at [650, 421] on button "Continue to application" at bounding box center [610, 417] width 136 height 33
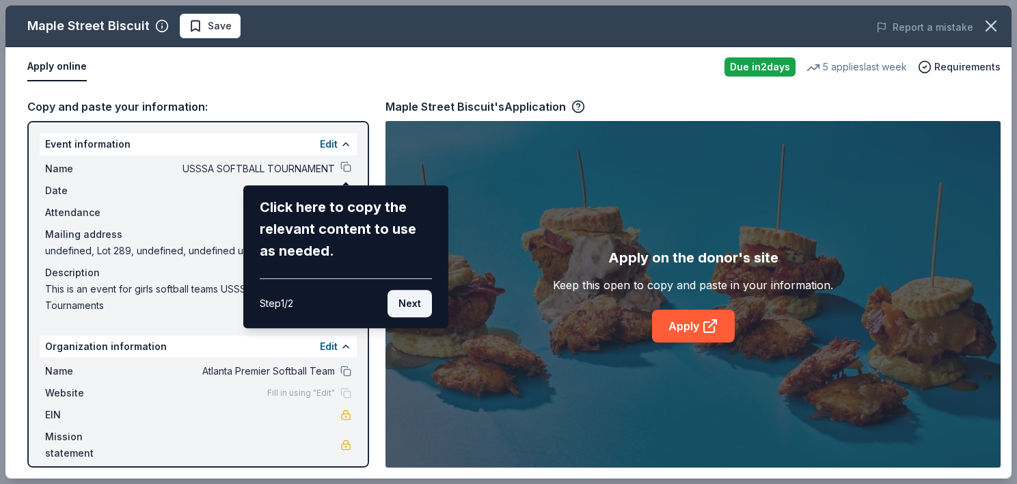
click at [407, 308] on button "Next" at bounding box center [410, 303] width 44 height 27
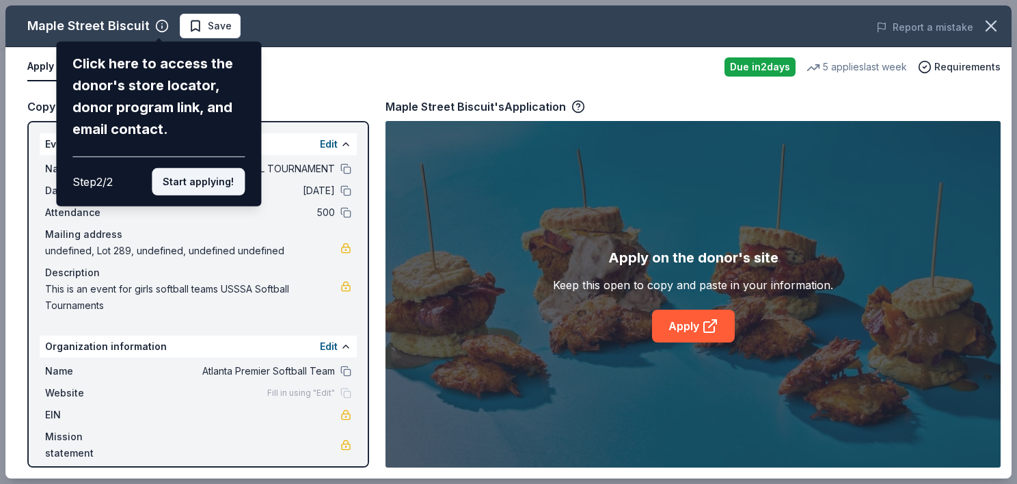
click at [202, 187] on button "Start applying!" at bounding box center [198, 181] width 93 height 27
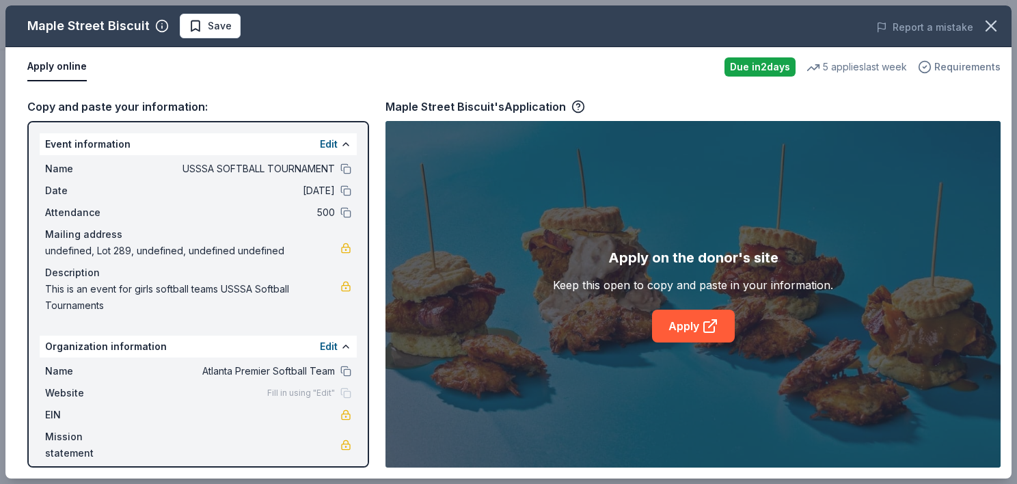
click at [946, 64] on span "Requirements" at bounding box center [968, 67] width 66 height 16
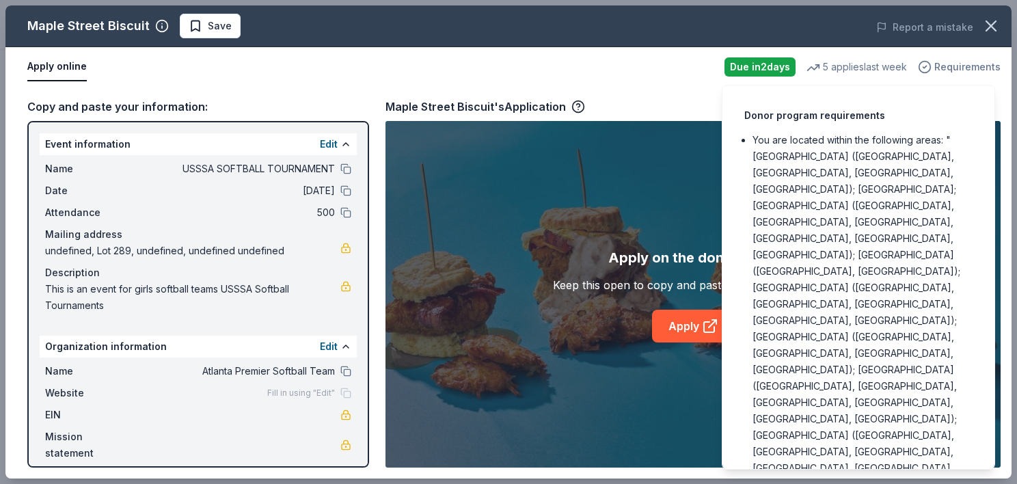
click at [946, 64] on span "Requirements" at bounding box center [968, 67] width 66 height 16
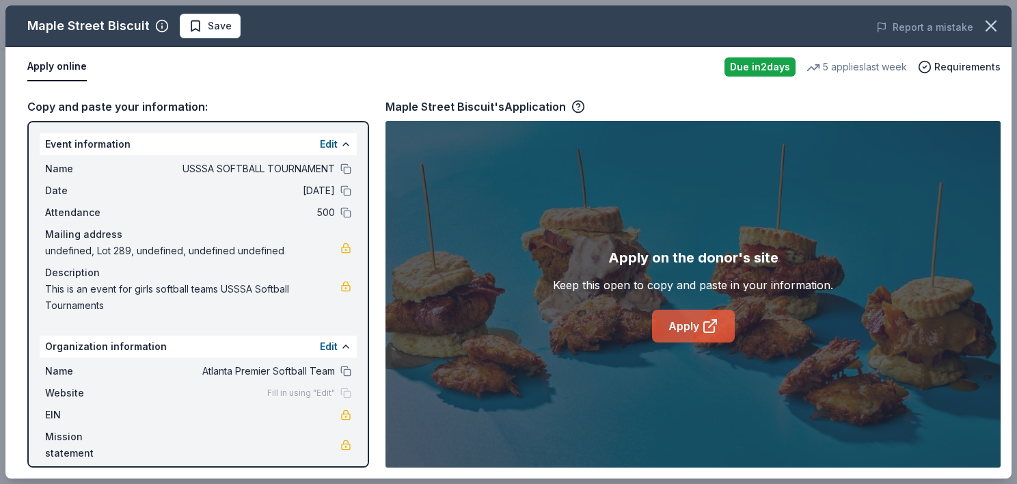
click at [697, 325] on link "Apply" at bounding box center [693, 326] width 83 height 33
click at [996, 25] on icon "button" at bounding box center [991, 25] width 19 height 19
